Goal: Task Accomplishment & Management: Use online tool/utility

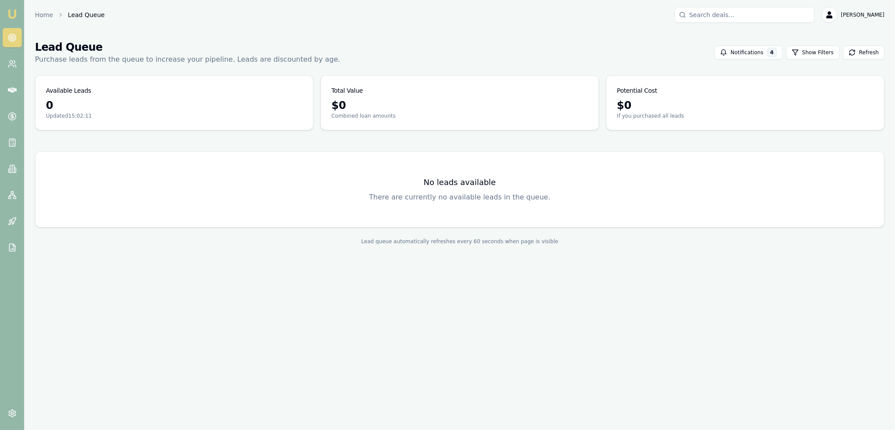
click at [10, 8] on link "Emu Broker" at bounding box center [12, 14] width 14 height 14
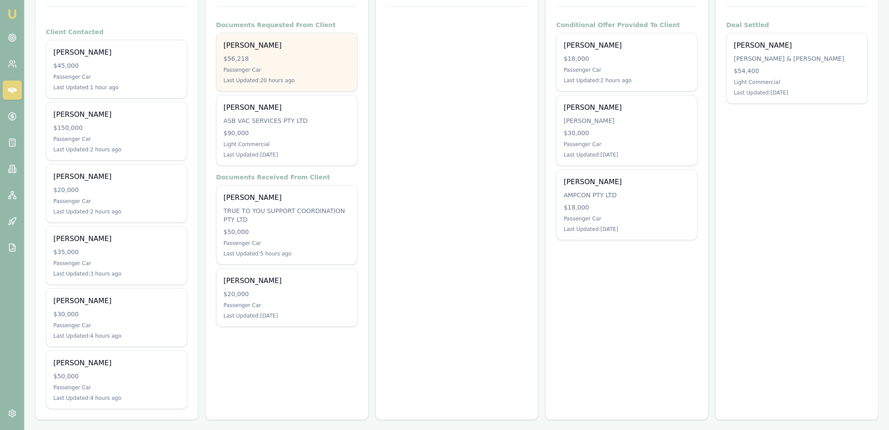
scroll to position [161, 0]
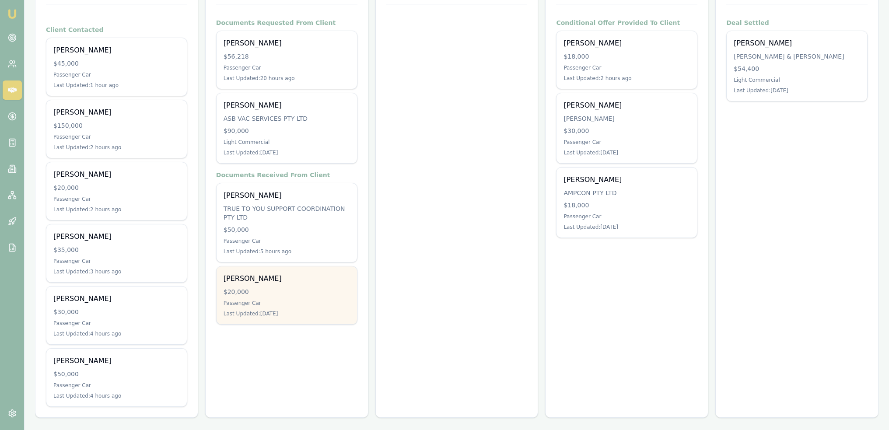
click at [294, 288] on div "$20,000" at bounding box center [287, 291] width 126 height 9
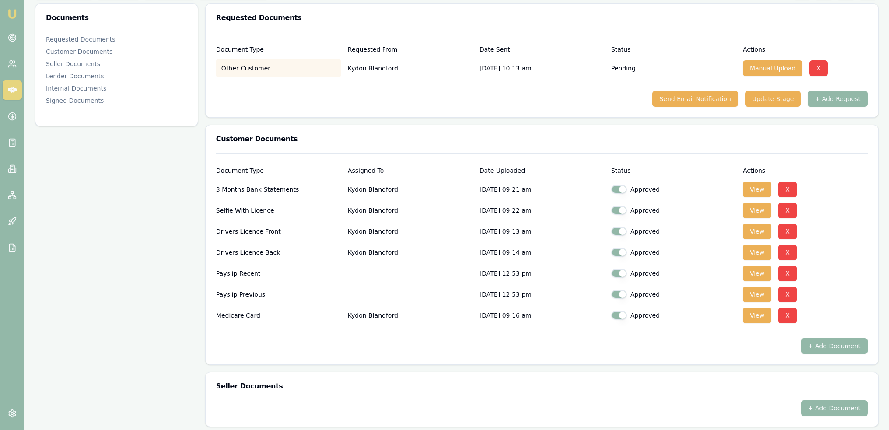
drag, startPoint x: 0, startPoint y: 0, endPoint x: 10, endPoint y: 15, distance: 18.6
click at [10, 15] on img at bounding box center [12, 14] width 10 height 10
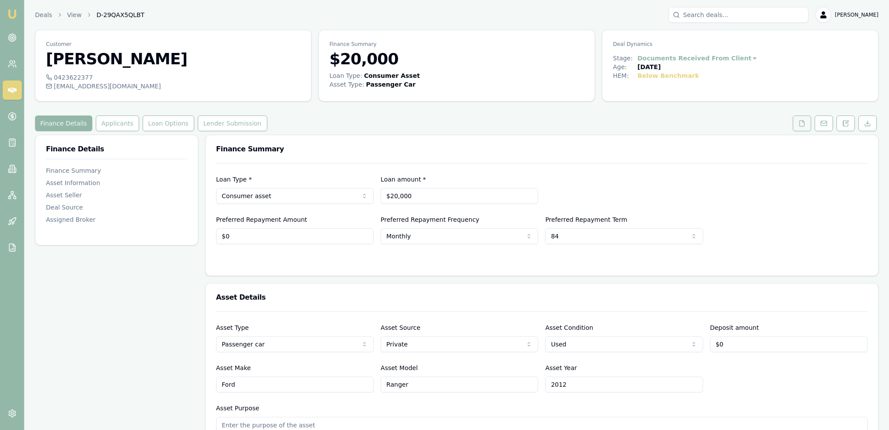
click at [805, 122] on icon at bounding box center [801, 123] width 7 height 7
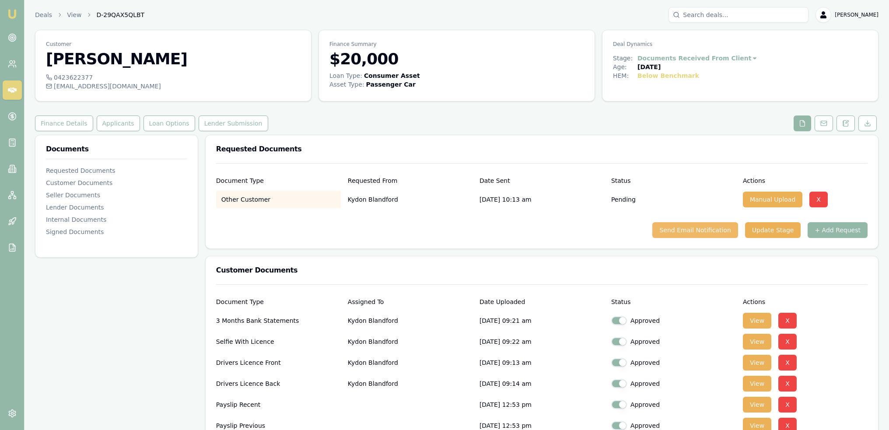
click at [702, 226] on button "Send Email Notification" at bounding box center [694, 230] width 85 height 16
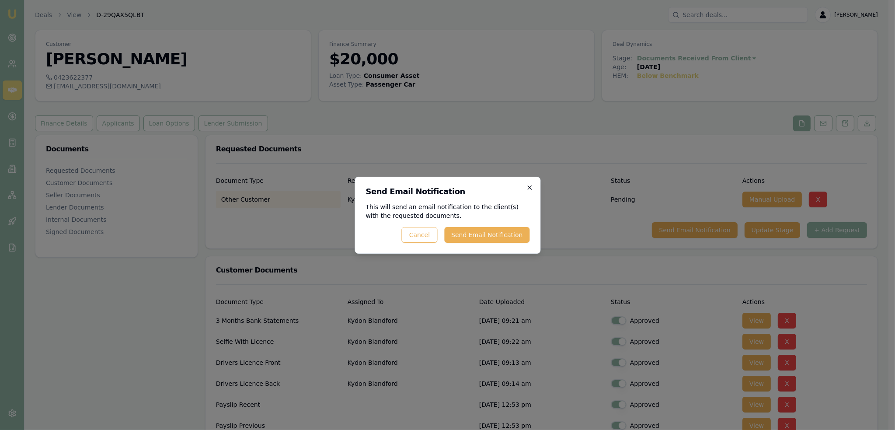
click at [529, 185] on icon "button" at bounding box center [529, 187] width 7 height 7
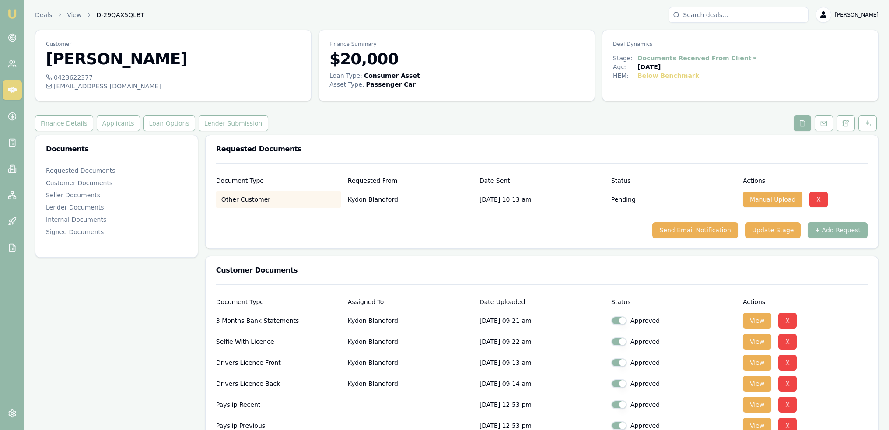
click at [838, 232] on button "+ Add Request" at bounding box center [837, 230] width 60 height 16
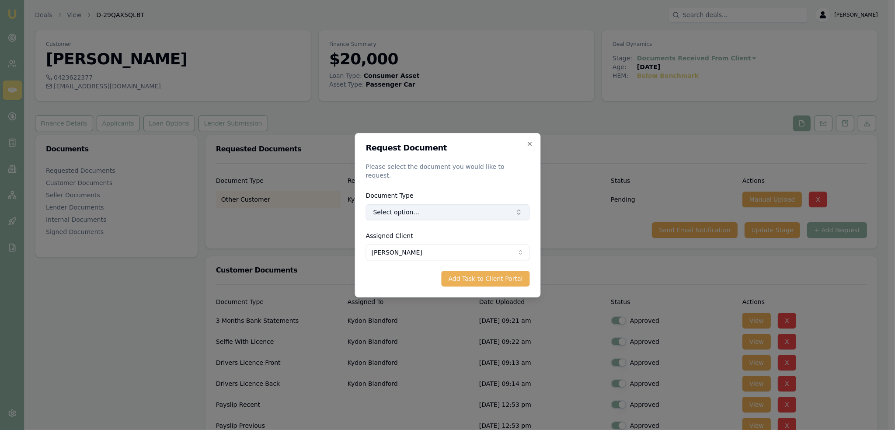
click at [424, 204] on button "Select option..." at bounding box center [448, 212] width 164 height 16
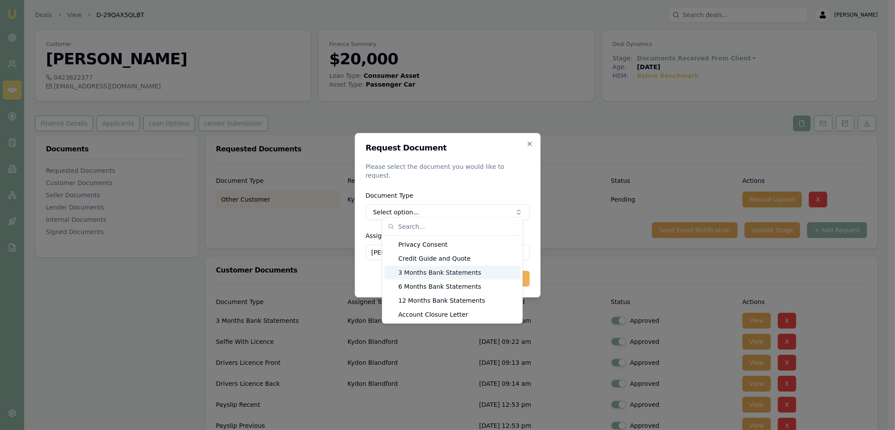
click at [419, 274] on div "3 Months Bank Statements" at bounding box center [452, 272] width 136 height 14
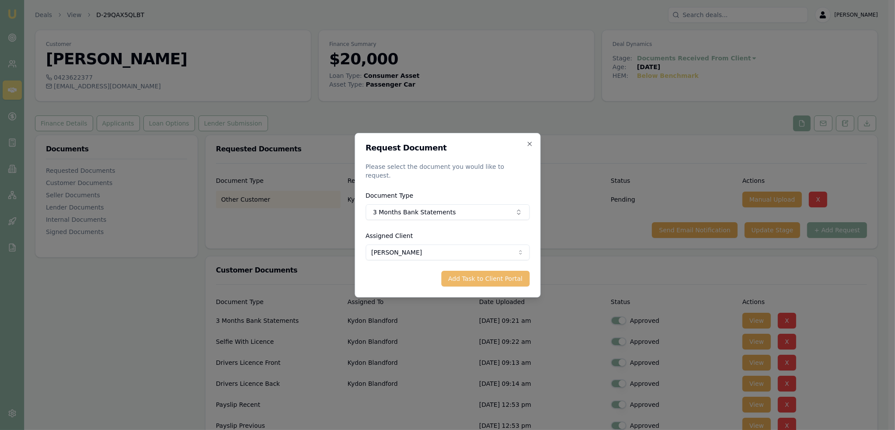
click at [500, 278] on button "Add Task to Client Portal" at bounding box center [485, 279] width 88 height 16
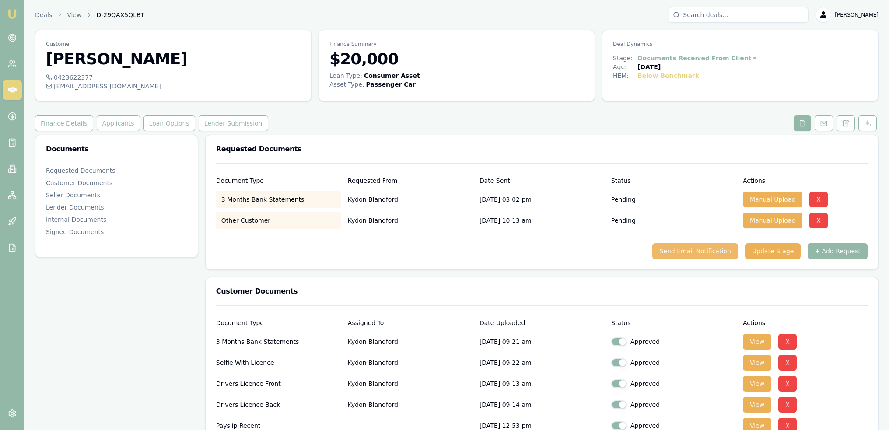
click at [702, 253] on button "Send Email Notification" at bounding box center [694, 251] width 85 height 16
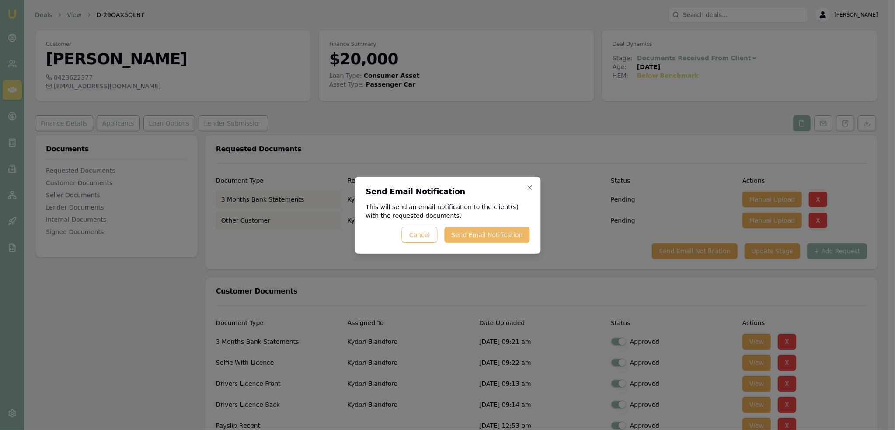
click at [484, 239] on button "Send Email Notification" at bounding box center [486, 235] width 85 height 16
